Goal: Transaction & Acquisition: Subscribe to service/newsletter

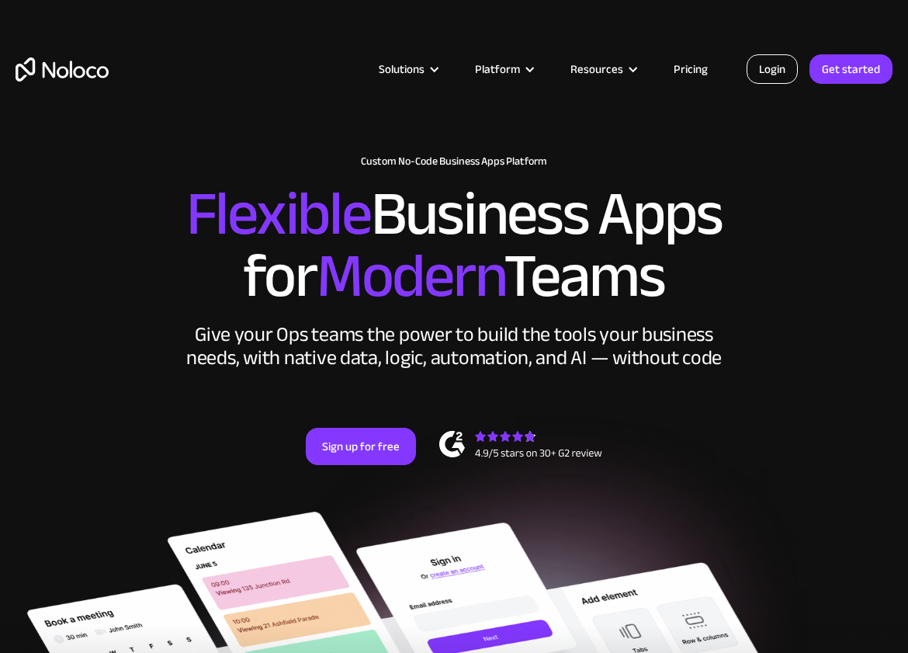
click at [764, 82] on link "Login" at bounding box center [772, 69] width 51 height 30
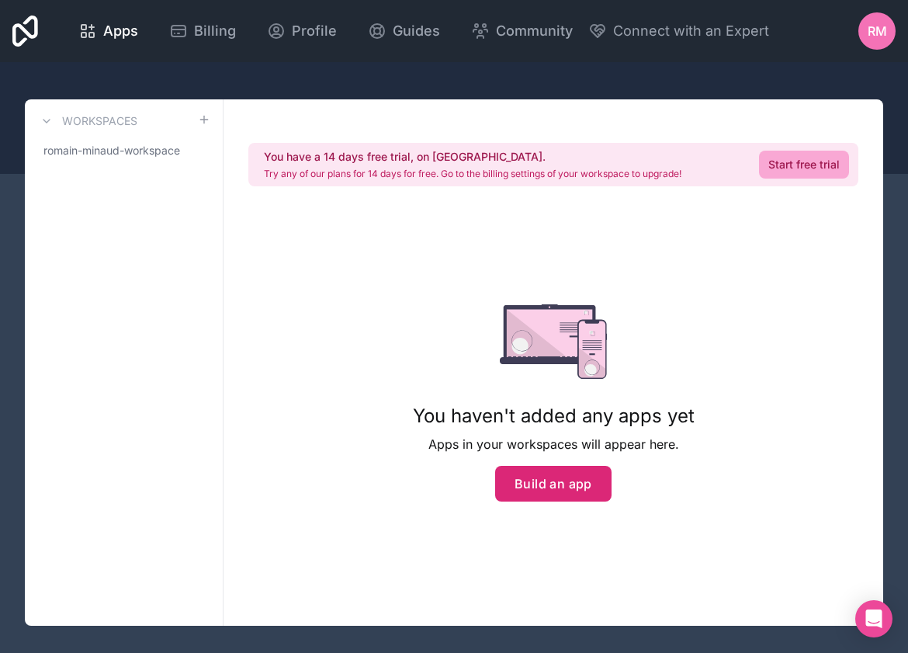
click at [522, 484] on button "Build an app" at bounding box center [553, 484] width 116 height 36
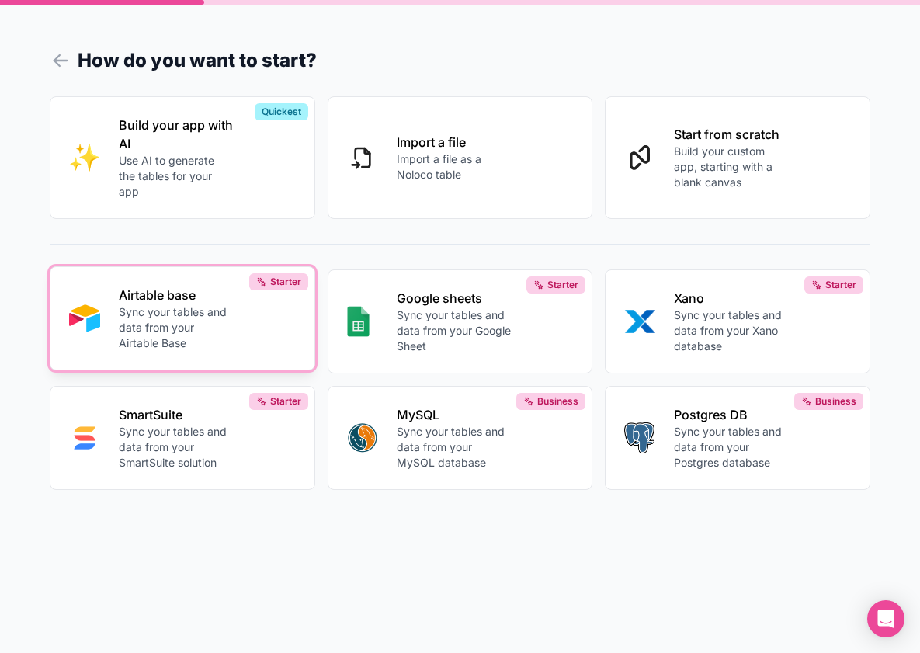
click at [227, 343] on p "Sync your tables and data from your Airtable Base" at bounding box center [176, 327] width 115 height 47
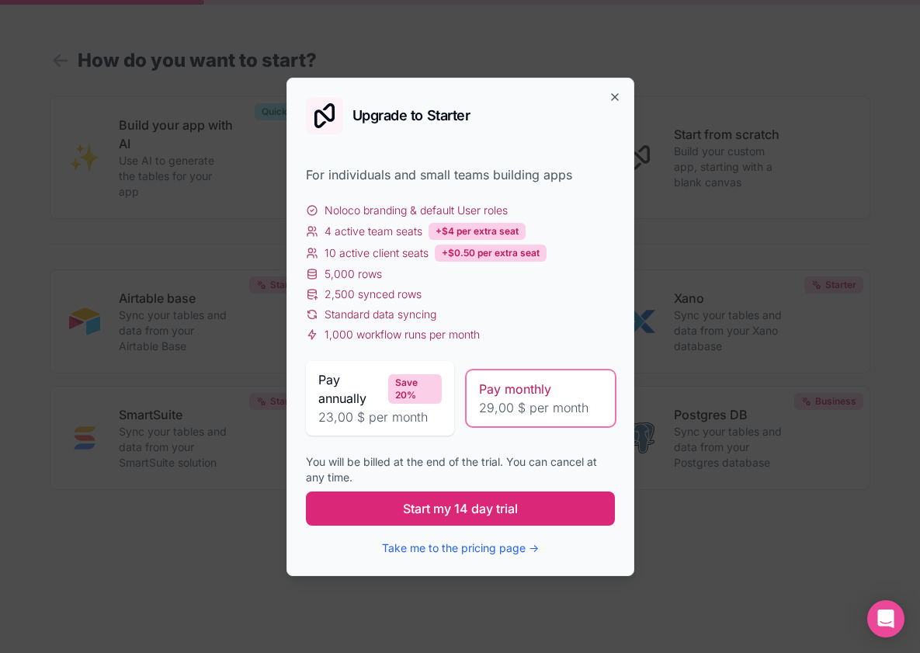
click at [428, 519] on button "Start my 14 day trial" at bounding box center [460, 508] width 309 height 34
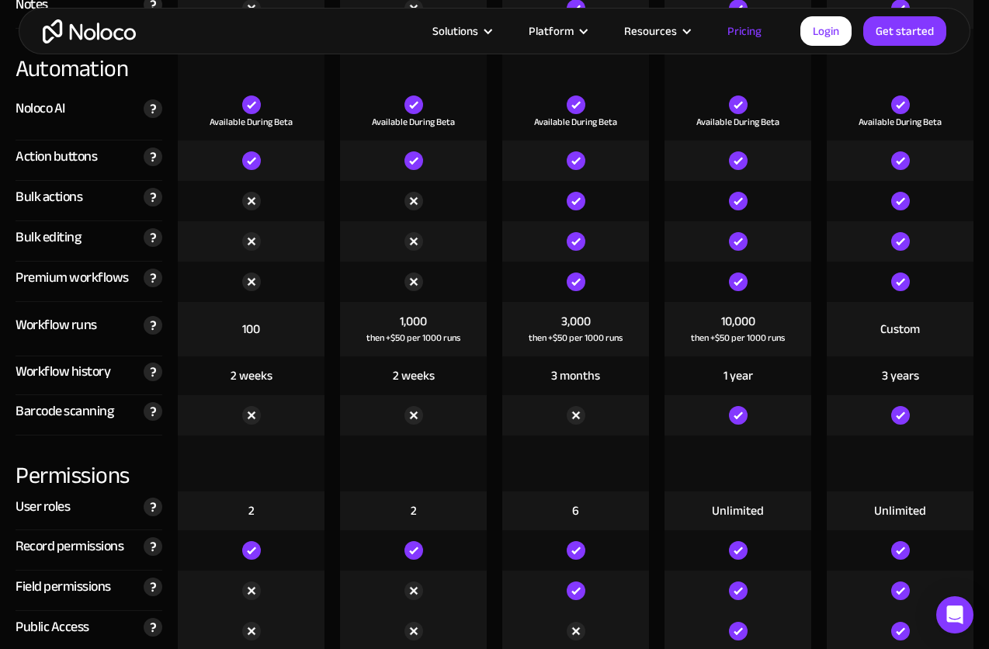
scroll to position [3005, 0]
